Goal: Task Accomplishment & Management: Manage account settings

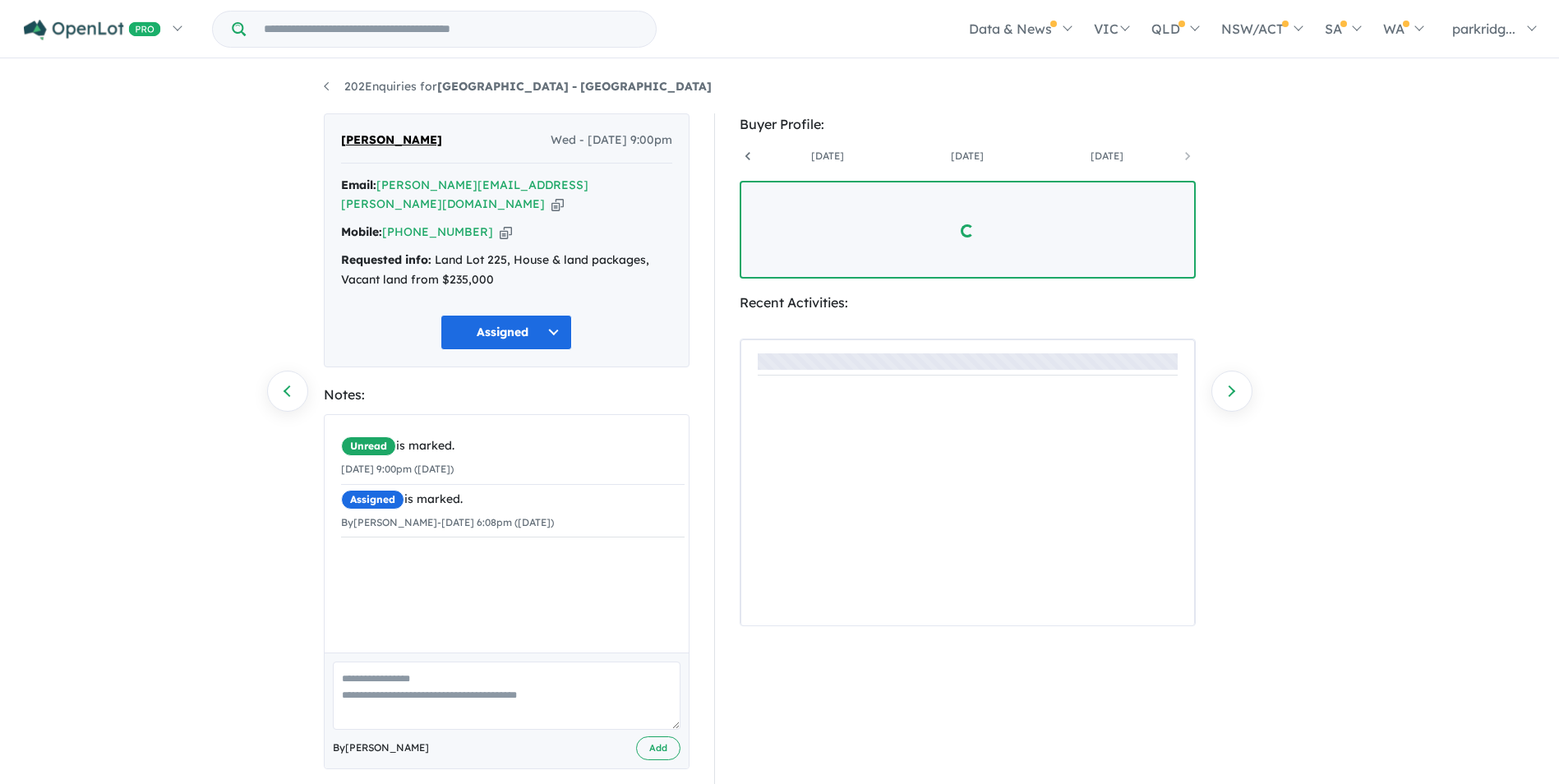
scroll to position [0, 262]
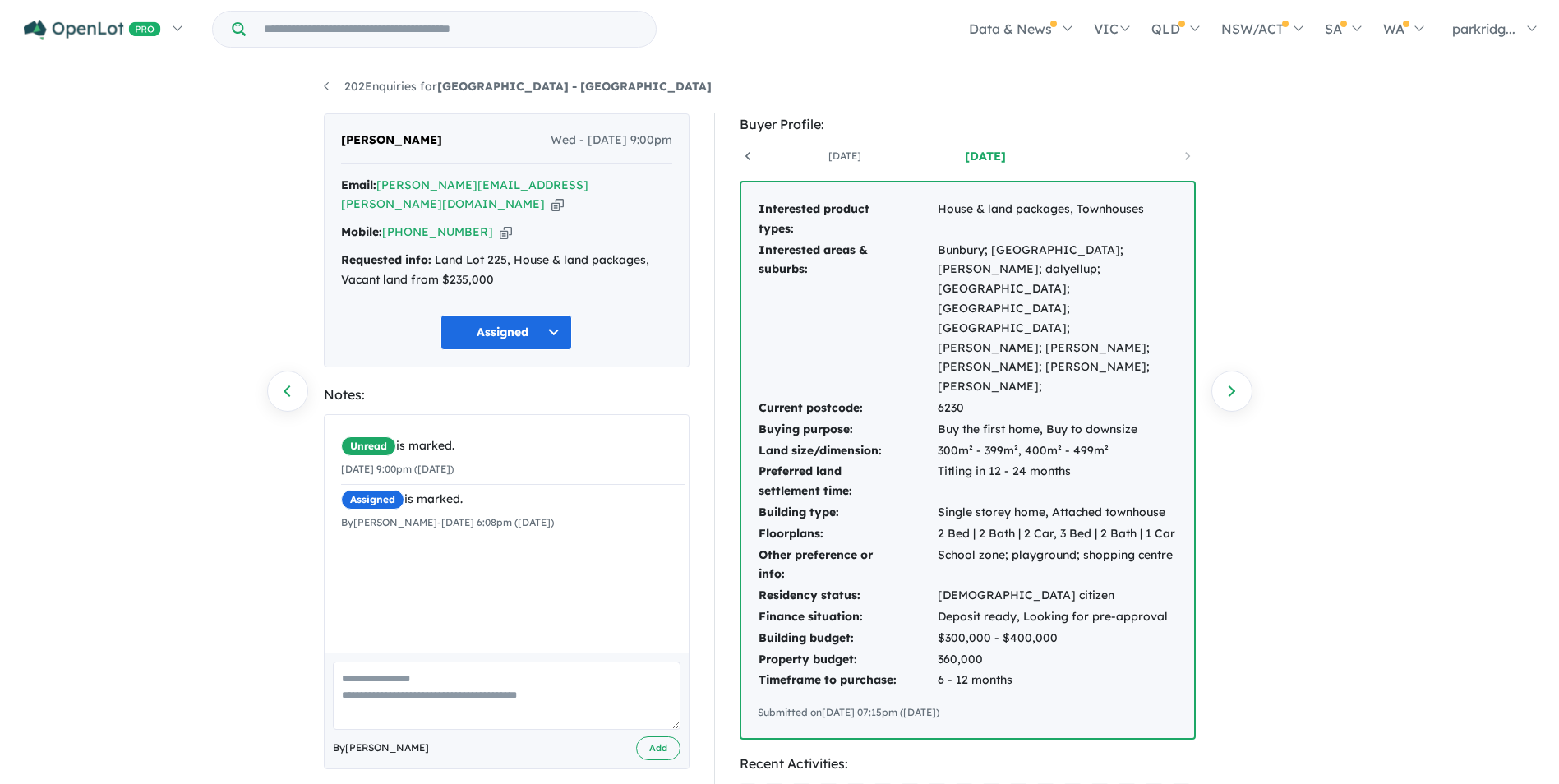
click at [1397, 621] on div "202 Enquiries for [GEOGRAPHIC_DATA] - [PERSON_NAME] Previous enquiry Next enqui…" at bounding box center [780, 424] width 1559 height 726
